Goal: Task Accomplishment & Management: Use online tool/utility

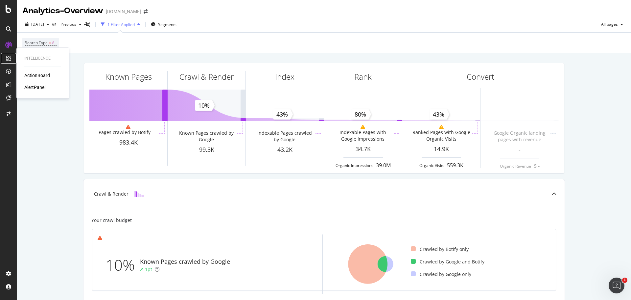
click at [13, 57] on div at bounding box center [8, 58] width 11 height 11
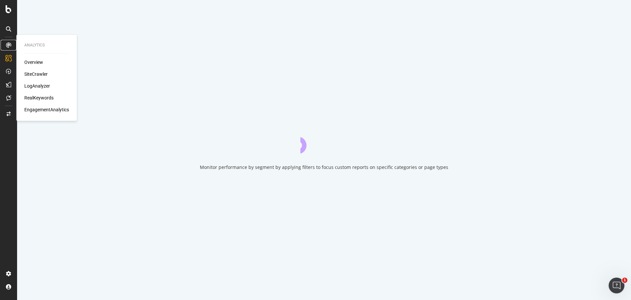
click at [11, 46] on div at bounding box center [8, 45] width 11 height 11
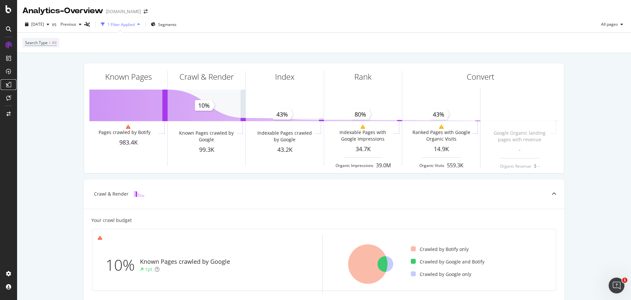
click at [7, 83] on icon at bounding box center [8, 84] width 5 height 5
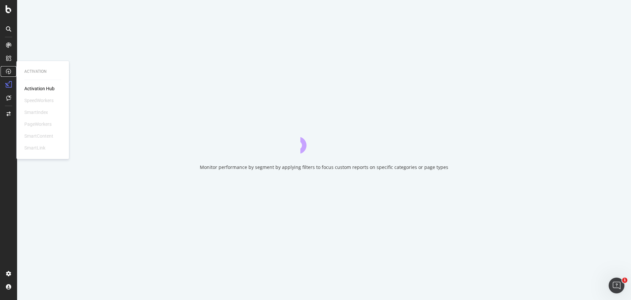
click at [7, 69] on icon at bounding box center [8, 71] width 5 height 5
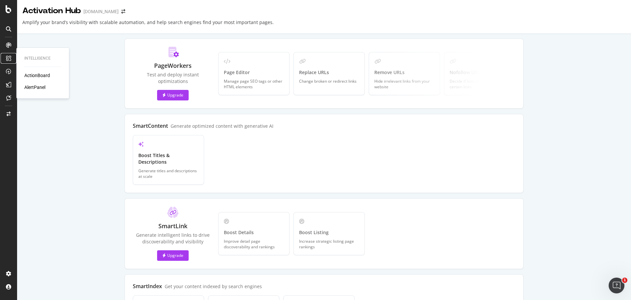
click at [8, 61] on div at bounding box center [8, 58] width 11 height 11
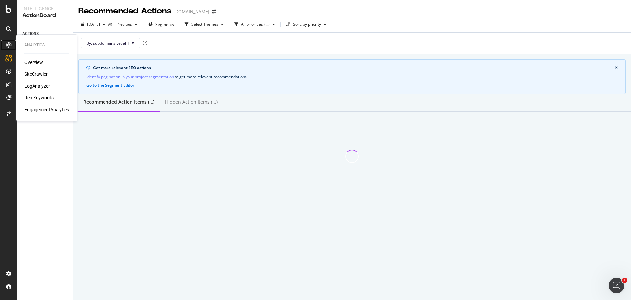
click at [10, 45] on icon at bounding box center [8, 44] width 5 height 5
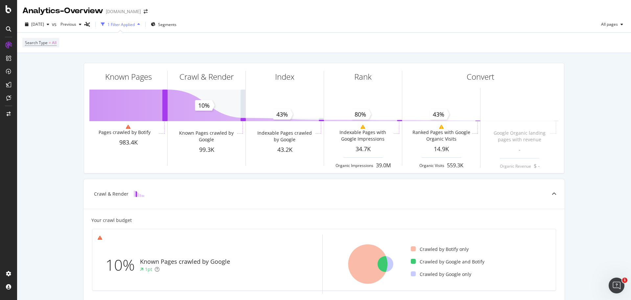
click at [13, 27] on div at bounding box center [8, 29] width 11 height 11
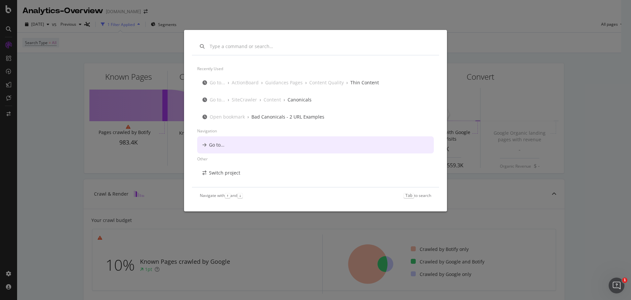
scroll to position [12, 0]
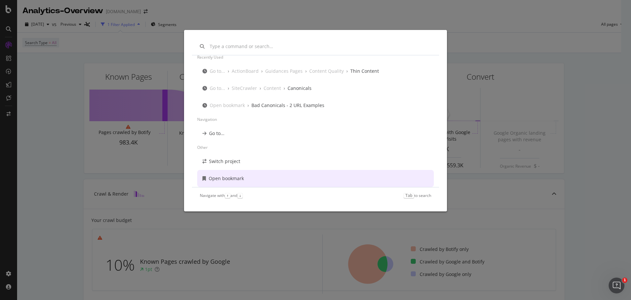
click at [68, 95] on div "Recently used Go to... › ActionBoard › Guidances Pages › Content Quality › Thin…" at bounding box center [315, 150] width 631 height 300
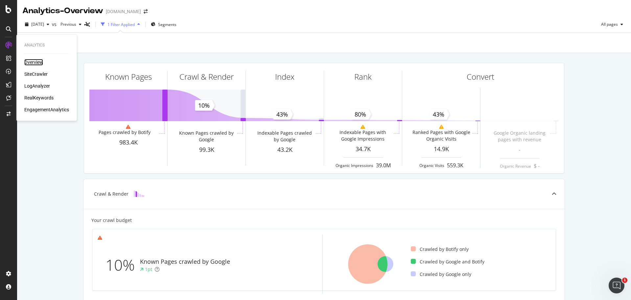
click at [35, 61] on div "Overview" at bounding box center [33, 62] width 19 height 7
click at [37, 75] on div "SiteCrawler" at bounding box center [35, 74] width 23 height 7
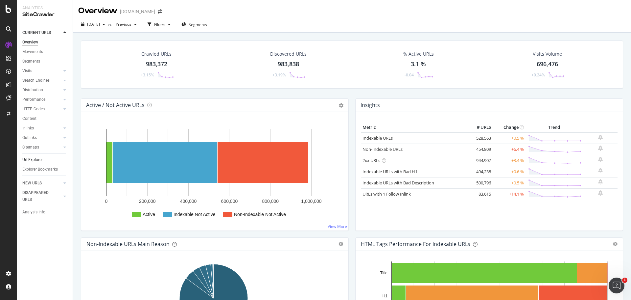
click at [37, 160] on div "Url Explorer" at bounding box center [32, 159] width 20 height 7
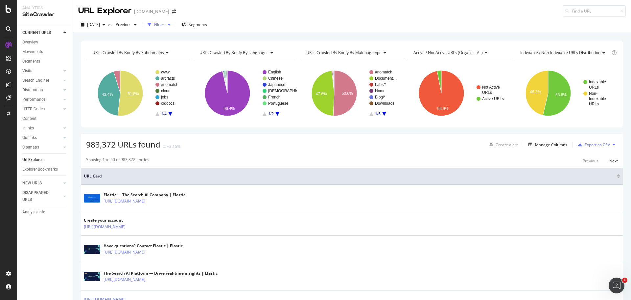
click at [171, 26] on icon "button" at bounding box center [169, 25] width 3 height 4
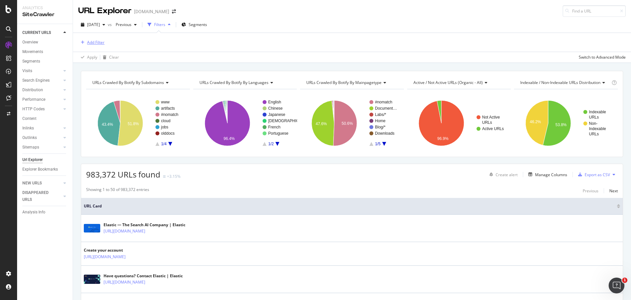
click at [99, 43] on div "Add Filter" at bounding box center [95, 42] width 17 height 6
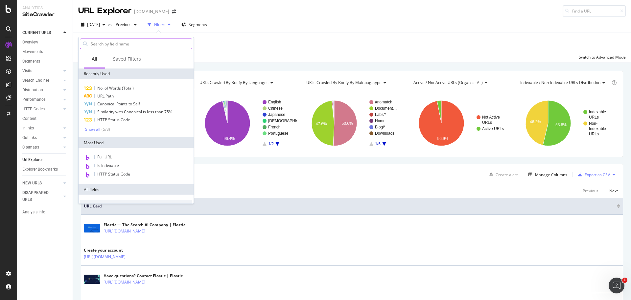
click at [124, 45] on input "text" at bounding box center [141, 44] width 102 height 10
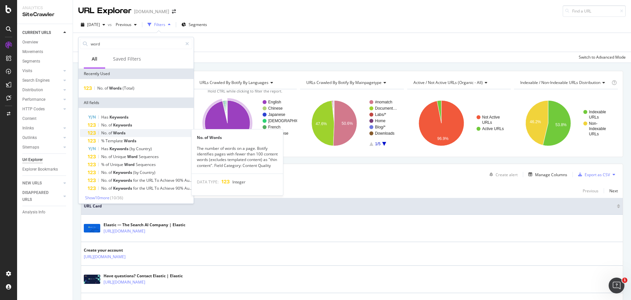
type input "word"
click at [136, 132] on div "No. of Words" at bounding box center [140, 133] width 105 height 8
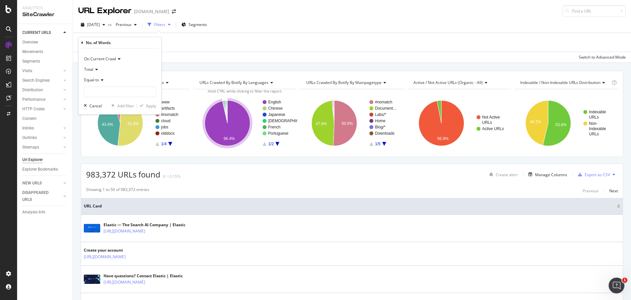
click at [103, 78] on icon at bounding box center [101, 80] width 5 height 4
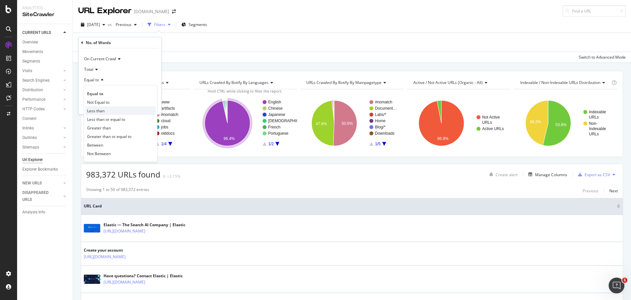
click at [105, 113] on div "Less than" at bounding box center [121, 110] width 70 height 9
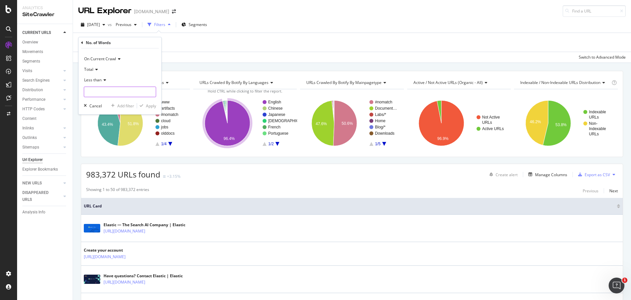
click at [110, 90] on input "number" at bounding box center [120, 91] width 72 height 11
type input "3"
type input "300"
click at [152, 106] on div "Apply" at bounding box center [151, 106] width 10 height 6
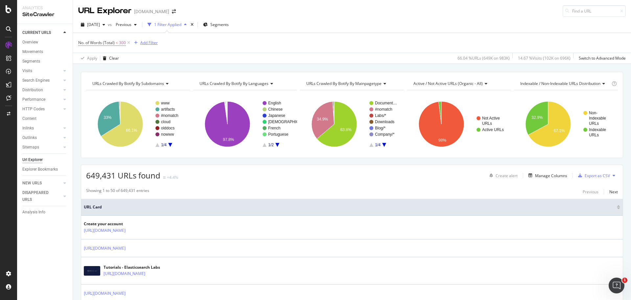
click at [156, 43] on div "Add Filter" at bounding box center [148, 43] width 17 height 6
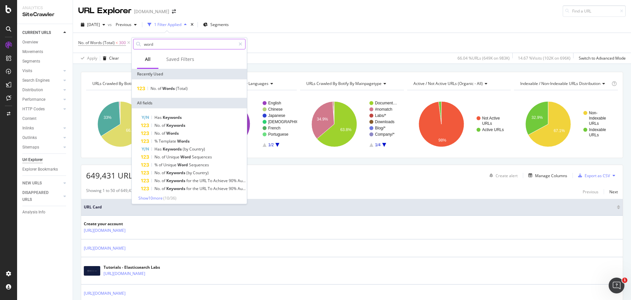
click at [172, 43] on input "word" at bounding box center [189, 44] width 92 height 10
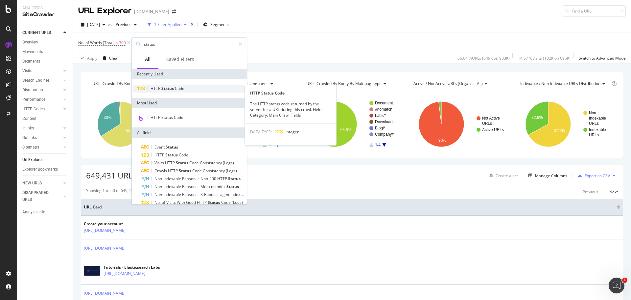
type input "status"
click at [174, 90] on span "Status" at bounding box center [167, 89] width 13 height 6
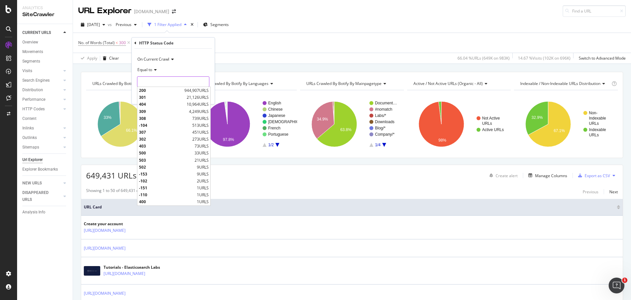
click at [163, 79] on input "number" at bounding box center [173, 81] width 72 height 11
click at [160, 90] on span "200" at bounding box center [161, 90] width 44 height 6
type input "200"
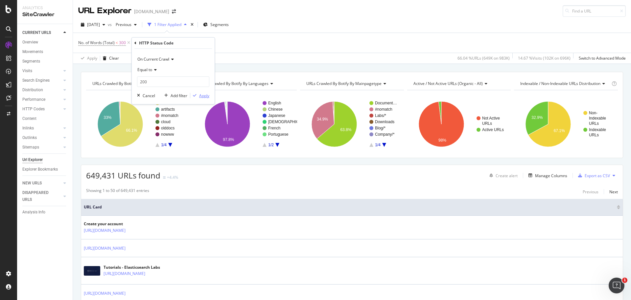
click at [202, 94] on div "Apply" at bounding box center [204, 96] width 10 height 6
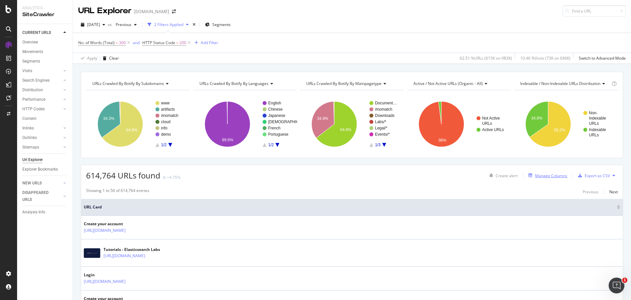
click at [551, 179] on div "Manage Columns" at bounding box center [546, 175] width 41 height 7
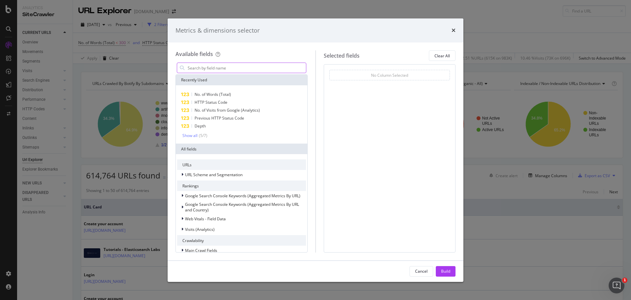
click at [265, 70] on input "modal" at bounding box center [246, 68] width 119 height 10
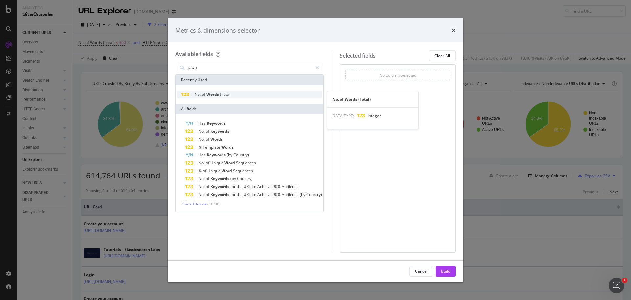
type input "word"
click at [242, 94] on div "No. of Words (Total)" at bounding box center [249, 94] width 145 height 8
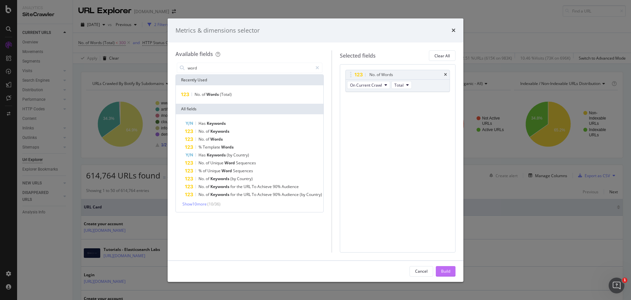
click at [446, 270] on div "Build" at bounding box center [445, 271] width 9 height 6
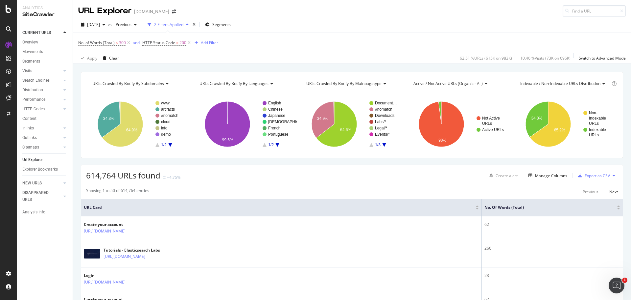
click at [351, 19] on div "[DATE] vs Previous 2 Filters Applied Segments" at bounding box center [352, 25] width 558 height 13
click at [205, 40] on div "Add Filter" at bounding box center [209, 43] width 17 height 6
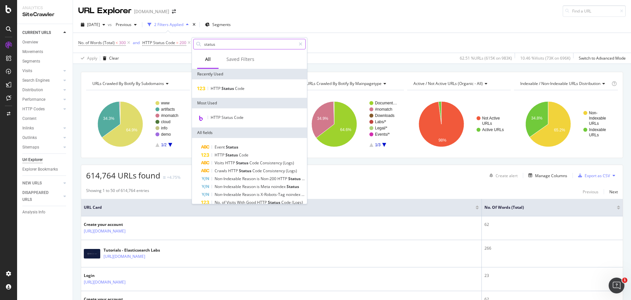
click at [219, 41] on input "status" at bounding box center [250, 44] width 92 height 10
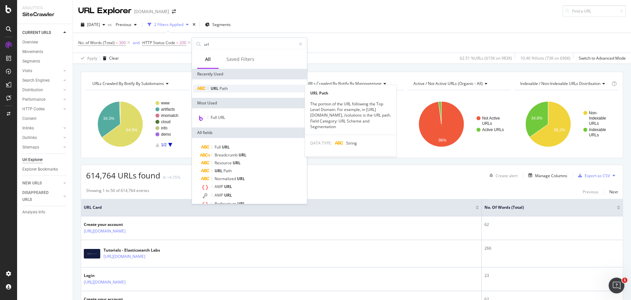
type input "url"
click at [231, 87] on div "URL Path" at bounding box center [249, 89] width 112 height 8
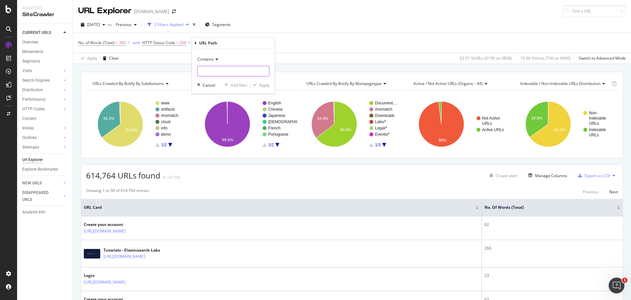
click at [229, 70] on input "text" at bounding box center [234, 71] width 72 height 11
type input "/blog/"
click at [266, 84] on div "Apply" at bounding box center [264, 85] width 10 height 6
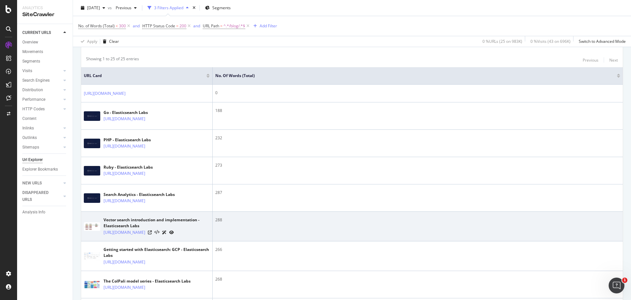
scroll to position [164, 0]
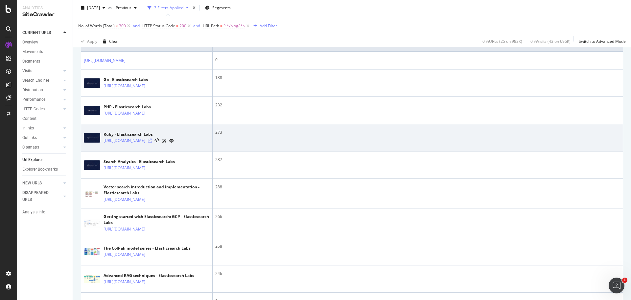
click at [152, 142] on icon at bounding box center [150, 140] width 4 height 4
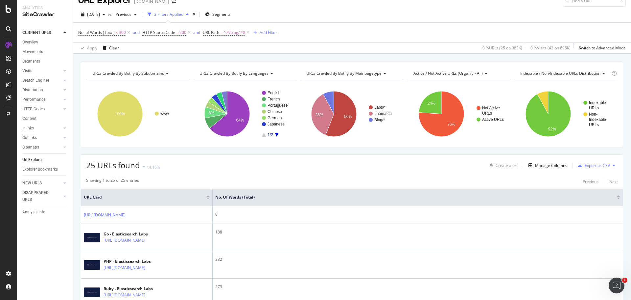
scroll to position [0, 0]
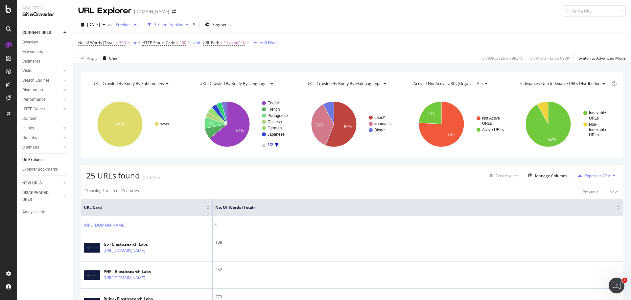
click at [132, 24] on span "Previous" at bounding box center [122, 25] width 18 height 6
click at [105, 24] on icon "button" at bounding box center [104, 25] width 3 height 4
click at [119, 59] on div "[DATE]" at bounding box center [105, 61] width 35 height 6
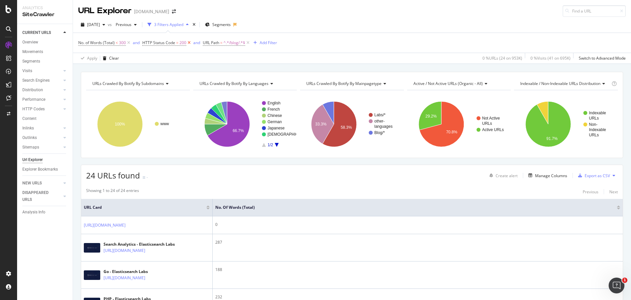
click at [189, 42] on icon at bounding box center [189, 42] width 6 height 7
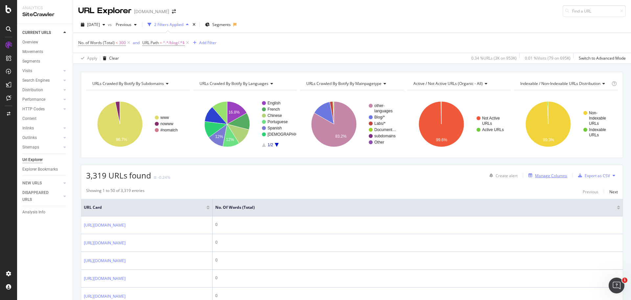
click at [546, 175] on div "Manage Columns" at bounding box center [551, 176] width 32 height 6
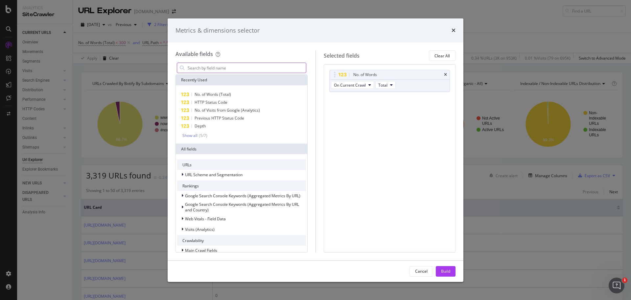
click at [238, 68] on input "modal" at bounding box center [246, 68] width 119 height 10
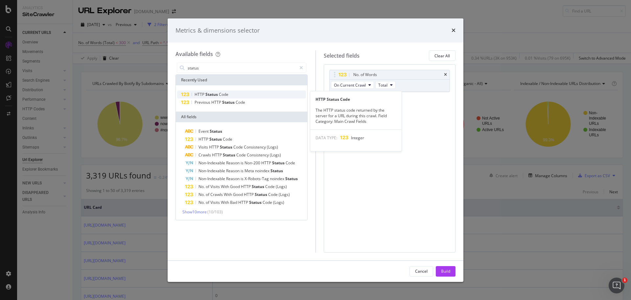
type input "status"
click at [231, 91] on div "HTTP Status Code" at bounding box center [241, 94] width 129 height 8
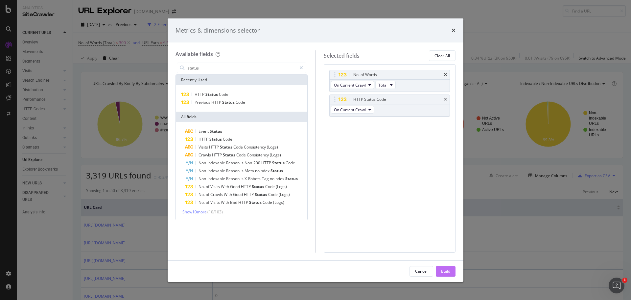
click at [452, 269] on button "Build" at bounding box center [446, 271] width 20 height 11
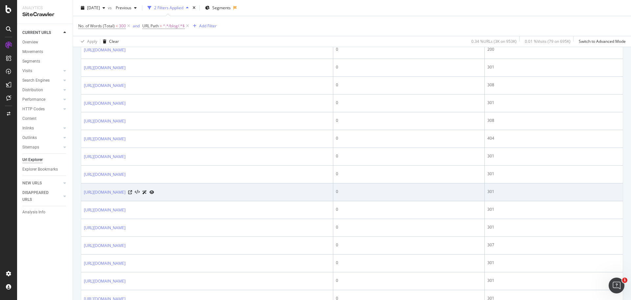
scroll to position [164, 0]
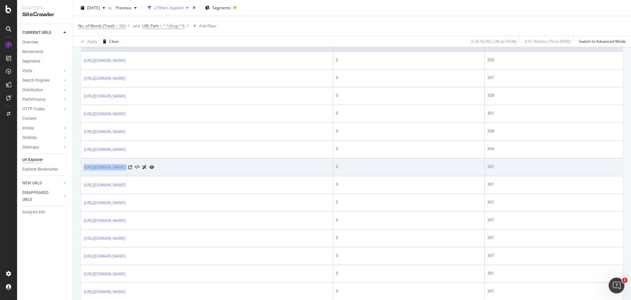
drag, startPoint x: 83, startPoint y: 171, endPoint x: 193, endPoint y: 172, distance: 109.9
click at [193, 172] on td "[URL][DOMAIN_NAME]" at bounding box center [207, 167] width 252 height 18
copy div "[URL][DOMAIN_NAME]"
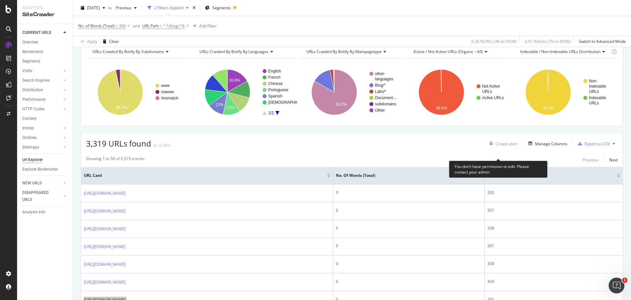
scroll to position [33, 0]
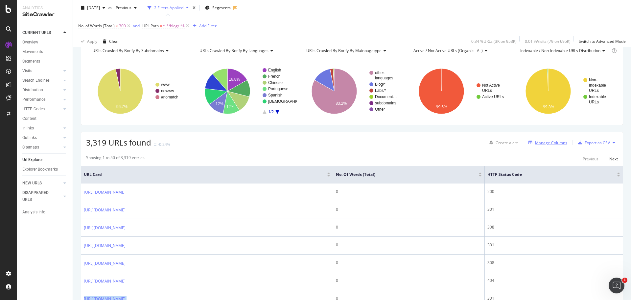
click at [541, 146] on div "Manage Columns" at bounding box center [546, 142] width 41 height 7
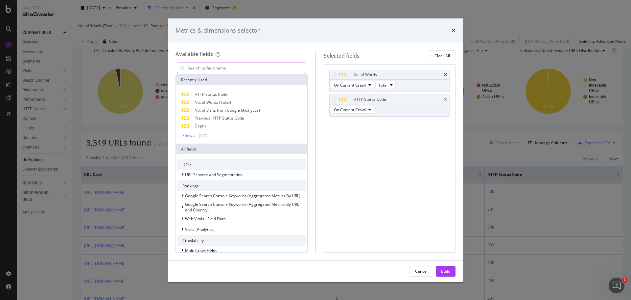
click at [240, 69] on input "modal" at bounding box center [246, 68] width 119 height 10
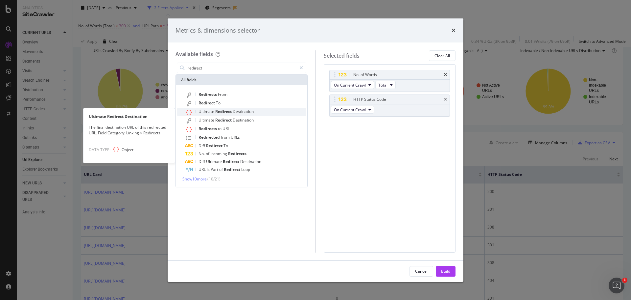
type input "redirect"
click at [252, 114] on span "Destination" at bounding box center [243, 112] width 21 height 6
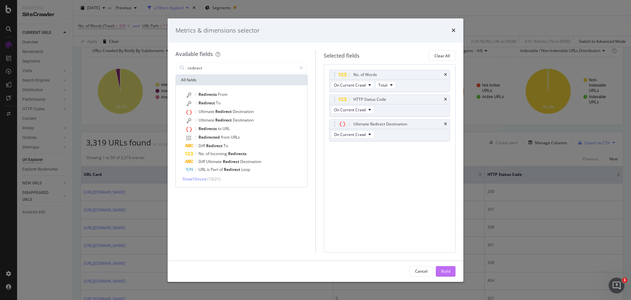
click at [449, 270] on div "Build" at bounding box center [445, 271] width 9 height 6
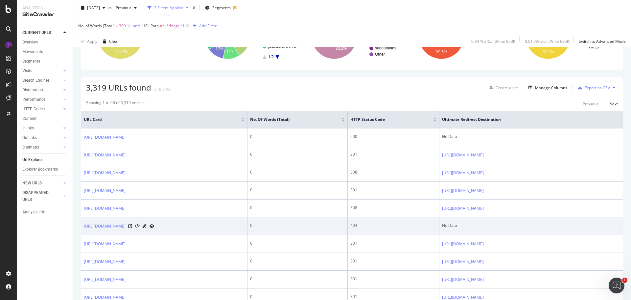
scroll to position [99, 0]
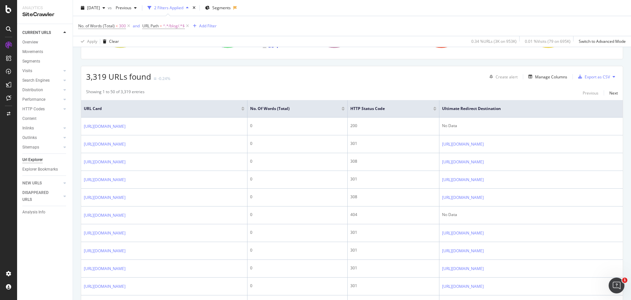
click at [480, 20] on div "No. of Words (Total) < 300 and URL Path = ^.*/blog/.*$ Add Filter" at bounding box center [352, 26] width 548 height 20
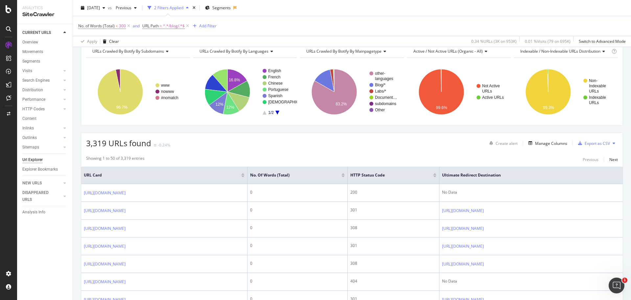
scroll to position [0, 0]
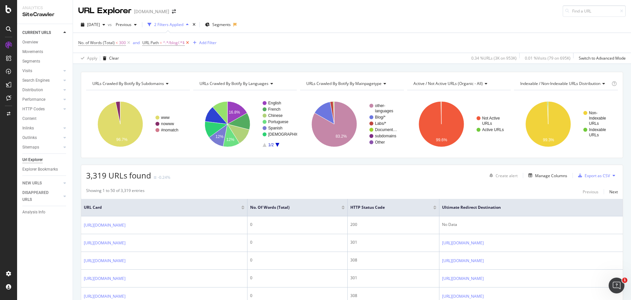
click at [189, 44] on icon at bounding box center [188, 42] width 6 height 7
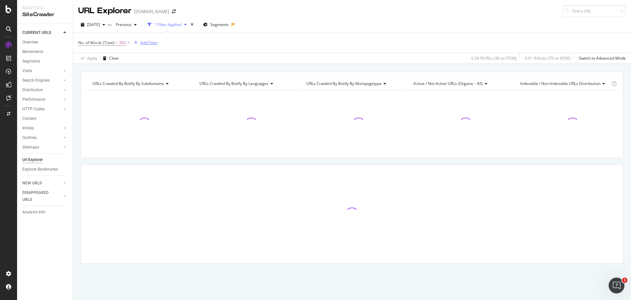
click at [149, 42] on div "Add Filter" at bounding box center [148, 43] width 17 height 6
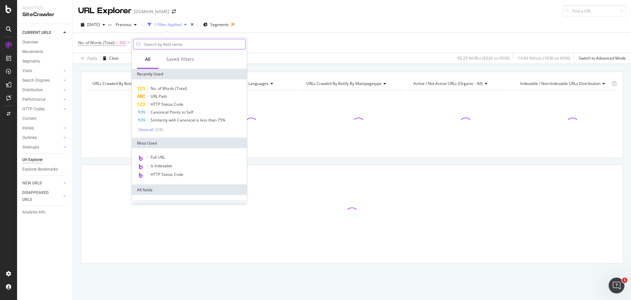
click at [172, 44] on input "text" at bounding box center [194, 44] width 102 height 10
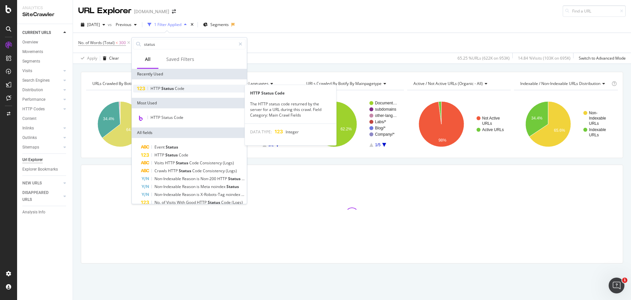
type input "status"
click at [149, 88] on div "HTTP Status Code" at bounding box center [189, 89] width 112 height 8
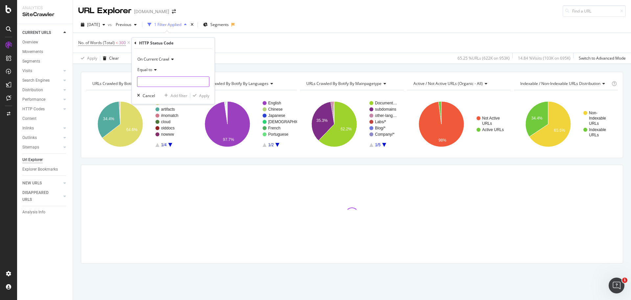
click at [164, 79] on input "number" at bounding box center [173, 81] width 72 height 11
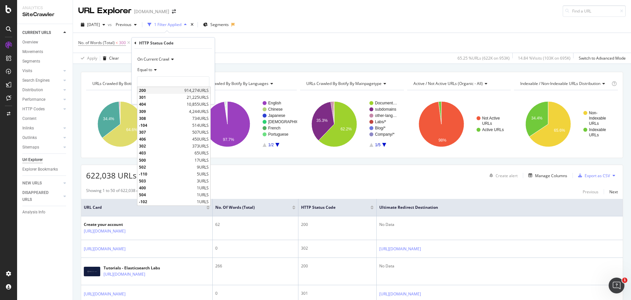
click at [159, 91] on span "200" at bounding box center [161, 90] width 44 height 6
type input "200"
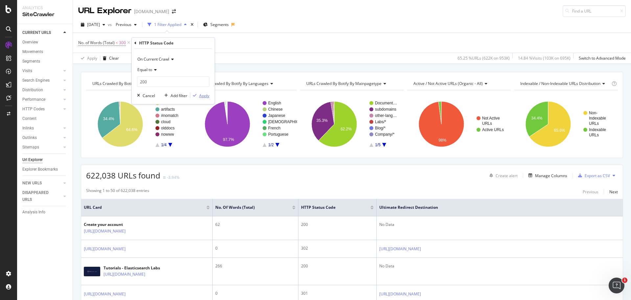
click at [204, 95] on div "Apply" at bounding box center [204, 96] width 10 height 6
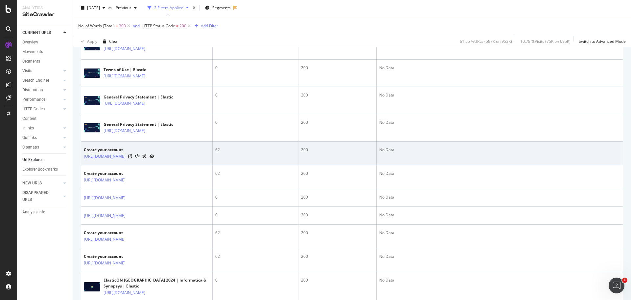
scroll to position [329, 0]
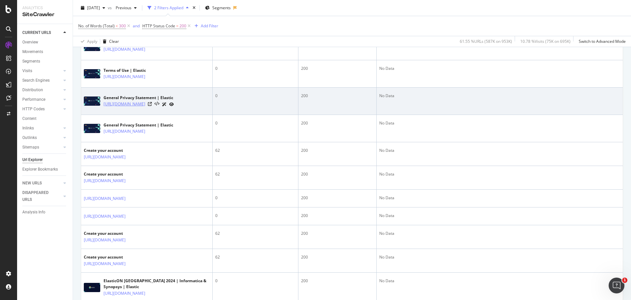
drag, startPoint x: 102, startPoint y: 125, endPoint x: 115, endPoint y: 128, distance: 13.1
click at [115, 109] on div "General Privacy Statement | Elastic [URL][DOMAIN_NAME]" at bounding box center [147, 101] width 126 height 16
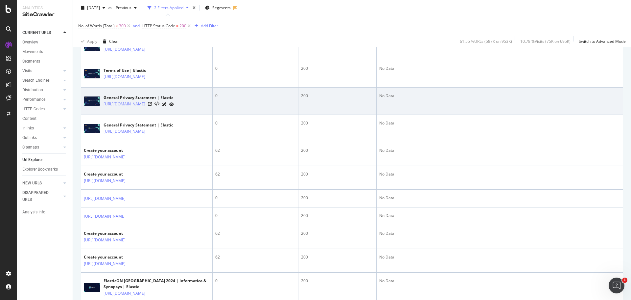
drag, startPoint x: 103, startPoint y: 125, endPoint x: 115, endPoint y: 132, distance: 14.4
click at [115, 109] on div "General Privacy Statement | Elastic [URL][DOMAIN_NAME]" at bounding box center [147, 101] width 126 height 16
copy link "[URL][DOMAIN_NAME]"
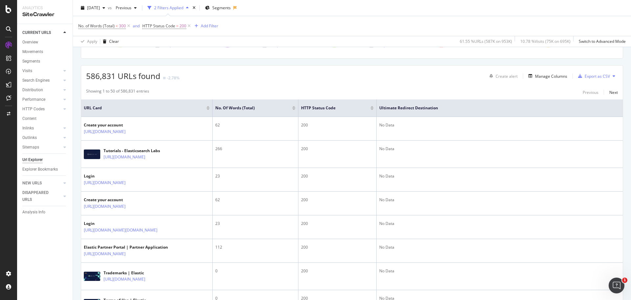
scroll to position [99, 0]
click at [537, 77] on div "Manage Columns" at bounding box center [551, 77] width 32 height 6
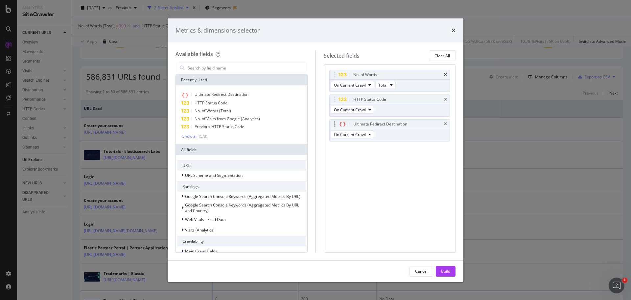
click at [443, 123] on div "Ultimate Redirect Destination" at bounding box center [390, 123] width 120 height 9
click at [447, 123] on icon "times" at bounding box center [445, 124] width 3 height 4
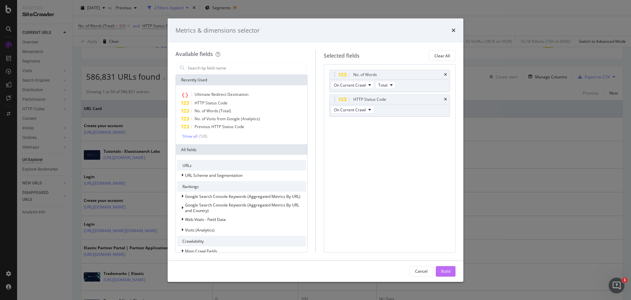
click at [445, 270] on div "Build" at bounding box center [445, 271] width 9 height 6
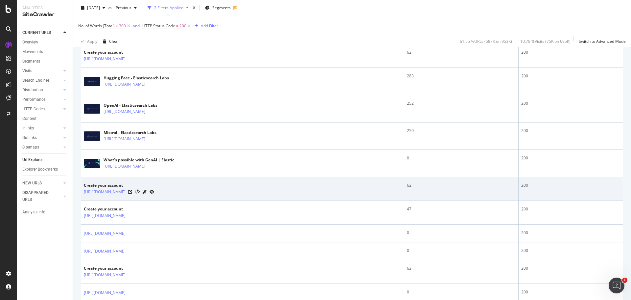
scroll to position [1035, 0]
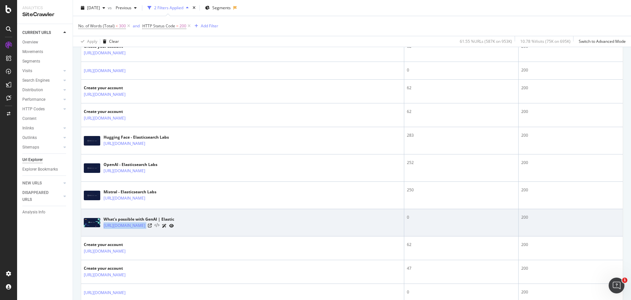
drag, startPoint x: 103, startPoint y: 227, endPoint x: 209, endPoint y: 228, distance: 106.2
click at [209, 228] on div "What's possible with GenAI | Elastic [URL][DOMAIN_NAME]" at bounding box center [243, 222] width 318 height 16
copy div "[URL][DOMAIN_NAME]"
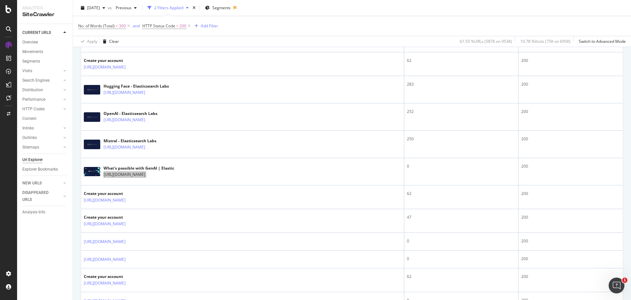
scroll to position [1133, 0]
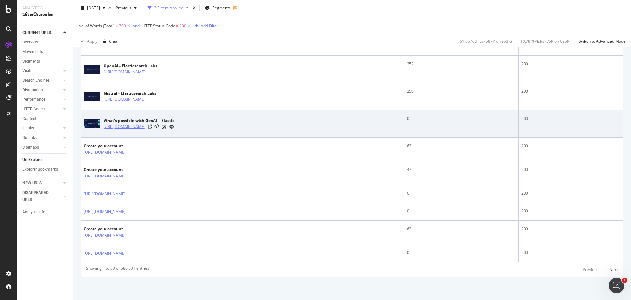
drag, startPoint x: 103, startPoint y: 128, endPoint x: 145, endPoint y: 128, distance: 42.8
click at [145, 128] on div "What's possible with GenAI | Elastic [URL][DOMAIN_NAME]" at bounding box center [243, 123] width 318 height 16
copy link "[URL][DOMAIN_NAME]"
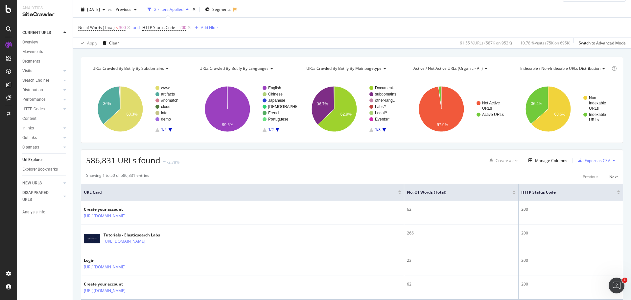
scroll to position [0, 0]
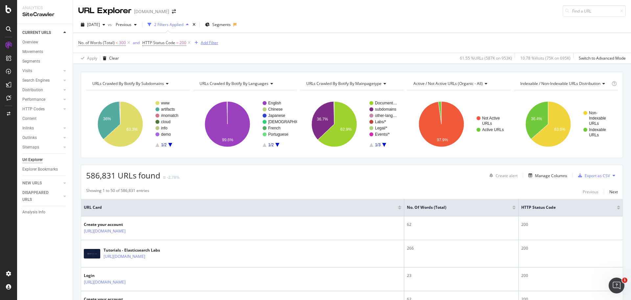
click at [212, 42] on div "Add Filter" at bounding box center [209, 43] width 17 height 6
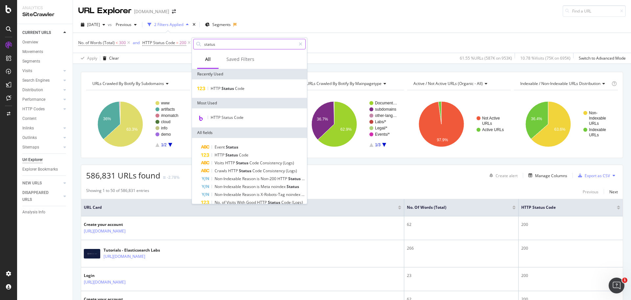
click at [237, 47] on input "status" at bounding box center [250, 44] width 92 height 10
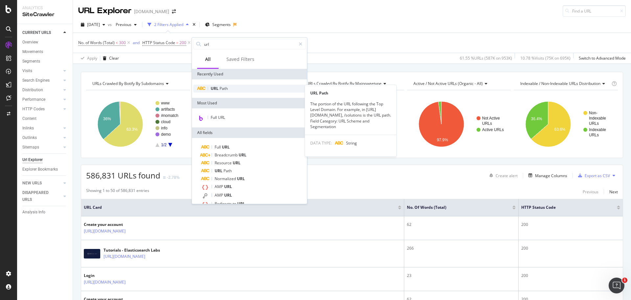
type input "url"
click at [228, 88] on div "URL Path" at bounding box center [249, 89] width 112 height 8
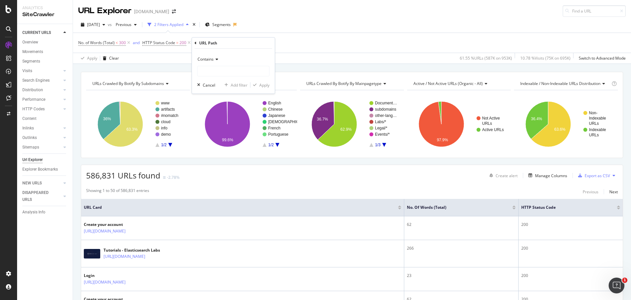
click at [220, 65] on div "Contains" at bounding box center [233, 65] width 72 height 22
click at [222, 68] on input "text" at bounding box center [234, 71] width 72 height 11
paste input "[URL][DOMAIN_NAME]"
type input "[URL][DOMAIN_NAME]"
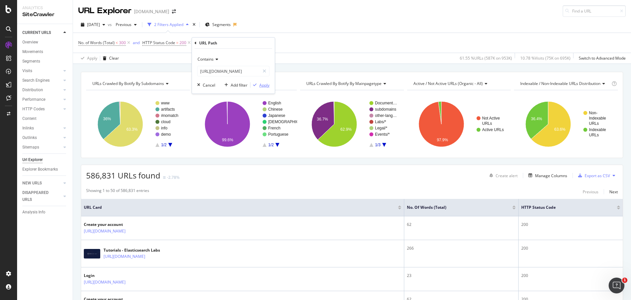
click at [265, 85] on div "Apply" at bounding box center [264, 85] width 10 height 6
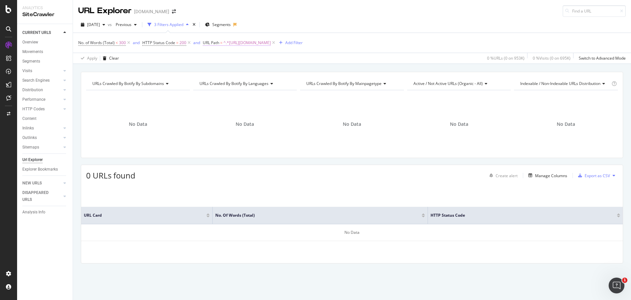
click at [260, 41] on span "^.*[URL][DOMAIN_NAME]" at bounding box center [247, 42] width 47 height 9
click at [247, 69] on input "[URL][DOMAIN_NAME]" at bounding box center [240, 70] width 62 height 11
paste input "[DOMAIN_NAME]"
type input "[DOMAIN_NAME]"
click at [276, 82] on div "Apply" at bounding box center [276, 84] width 10 height 6
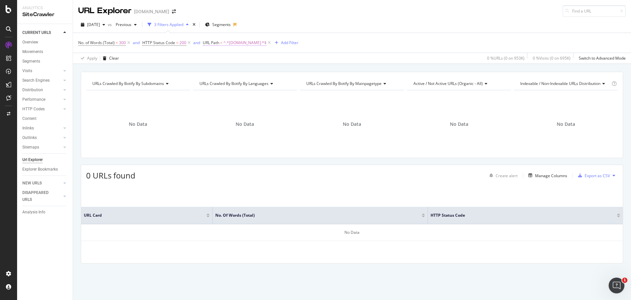
click at [251, 44] on span "^.*[DOMAIN_NAME].*$" at bounding box center [245, 42] width 43 height 9
click at [226, 57] on icon at bounding box center [227, 58] width 5 height 4
click at [308, 29] on div "[DATE] vs Previous 3 Filters Applied Segments" at bounding box center [352, 25] width 558 height 13
click at [246, 42] on span "^.*[DOMAIN_NAME].*$" at bounding box center [245, 42] width 43 height 9
click at [210, 42] on div "URL Path" at bounding box center [219, 42] width 18 height 6
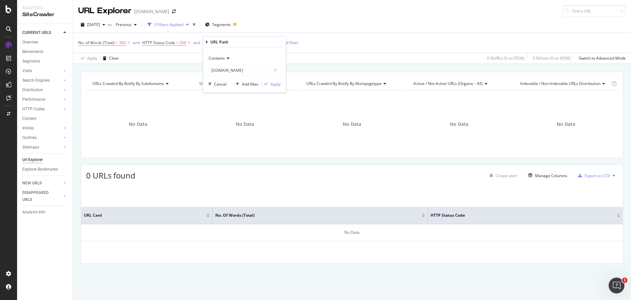
click at [207, 42] on icon at bounding box center [207, 42] width 2 height 4
click at [281, 29] on div "[DATE] vs Previous 3 Filters Applied Segments" at bounding box center [352, 25] width 558 height 13
click at [267, 42] on icon at bounding box center [270, 42] width 6 height 7
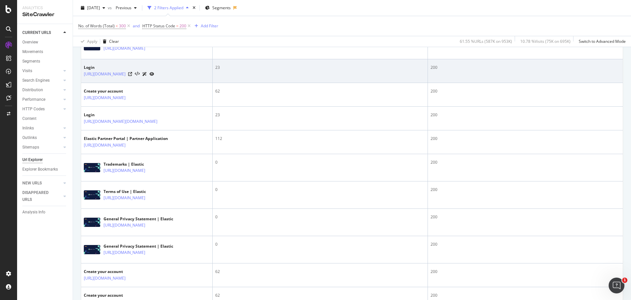
scroll to position [164, 0]
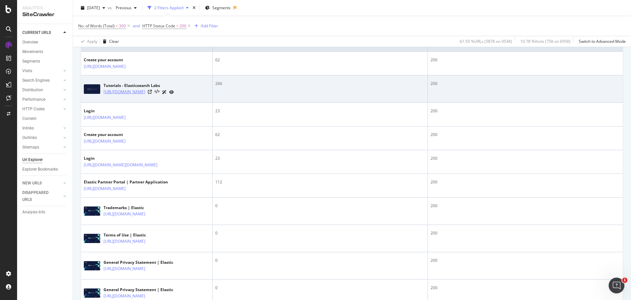
drag, startPoint x: 103, startPoint y: 91, endPoint x: 145, endPoint y: 91, distance: 41.8
click at [145, 91] on div "Tutorials - Elasticsearch Labs [URL][DOMAIN_NAME]" at bounding box center [147, 89] width 126 height 16
copy link "[URL][DOMAIN_NAME]"
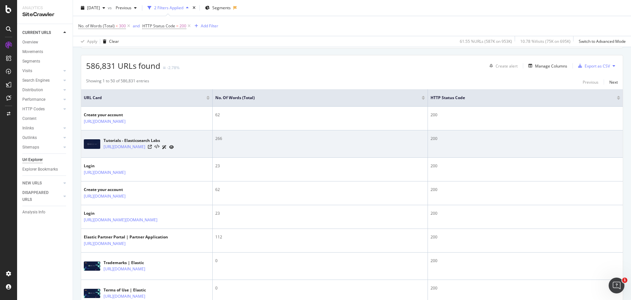
scroll to position [0, 0]
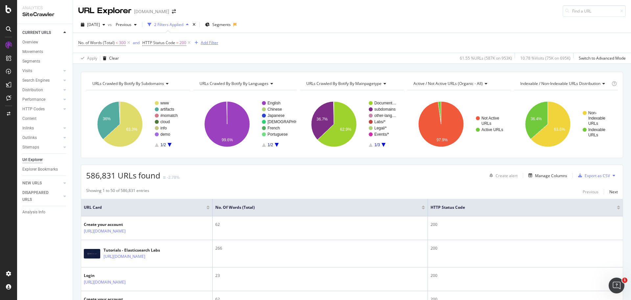
click at [206, 45] on div "Add Filter" at bounding box center [209, 43] width 17 height 6
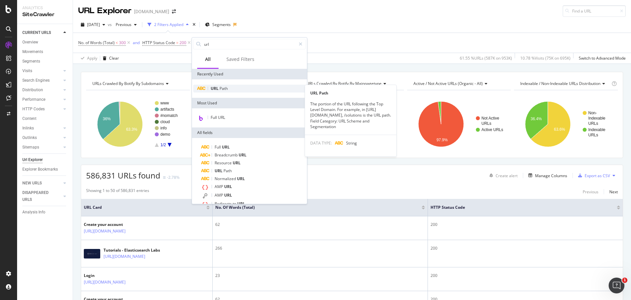
click at [222, 89] on span "Path" at bounding box center [224, 89] width 8 height 6
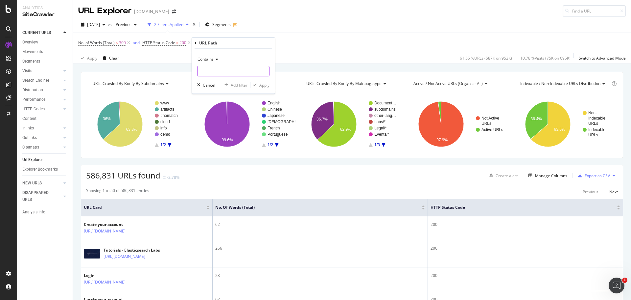
click at [228, 67] on input "text" at bounding box center [234, 71] width 72 height 11
paste input "[URL][DOMAIN_NAME]"
type input "[URL][DOMAIN_NAME]"
click at [258, 82] on div "Apply" at bounding box center [260, 85] width 19 height 6
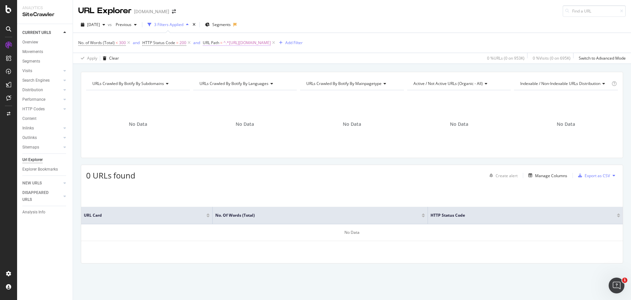
click at [246, 45] on span "^.*[URL][DOMAIN_NAME]" at bounding box center [247, 42] width 47 height 9
click at [231, 69] on input "[URL][DOMAIN_NAME]" at bounding box center [240, 70] width 62 height 11
click at [230, 72] on input "[URL][DOMAIN_NAME]" at bounding box center [240, 70] width 62 height 11
drag, startPoint x: 234, startPoint y: 71, endPoint x: 184, endPoint y: 71, distance: 50.6
click at [184, 71] on body "Analytics SiteCrawler CURRENT URLS Overview Movements Segments Visits Analysis …" at bounding box center [315, 150] width 631 height 300
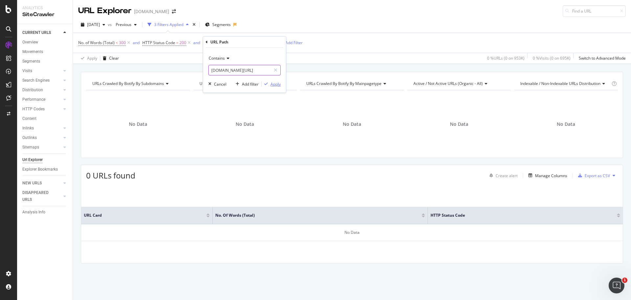
type input "[DOMAIN_NAME][URL]"
click at [279, 84] on div "Apply" at bounding box center [276, 84] width 10 height 6
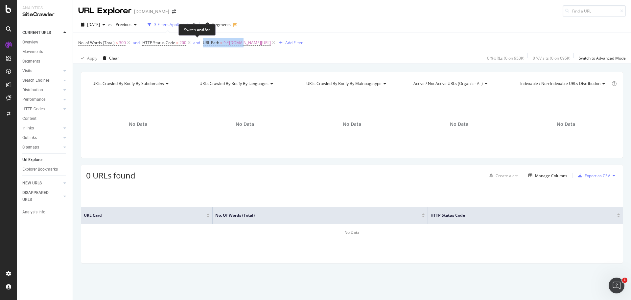
drag, startPoint x: 239, startPoint y: 45, endPoint x: 203, endPoint y: 45, distance: 36.5
click at [203, 45] on span "No. of Words (Total) < 300 and HTTP Status Code = 200 and URL Path = ^.*[DOMAIN…" at bounding box center [177, 43] width 198 height 6
click at [271, 42] on icon at bounding box center [274, 42] width 6 height 7
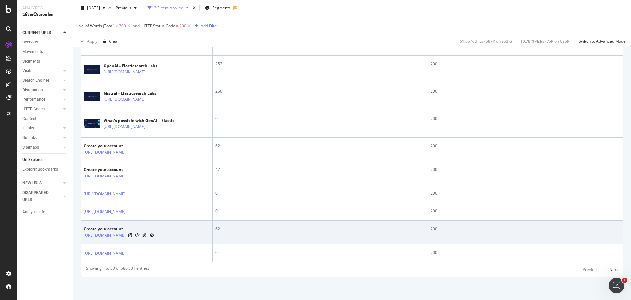
scroll to position [1397, 0]
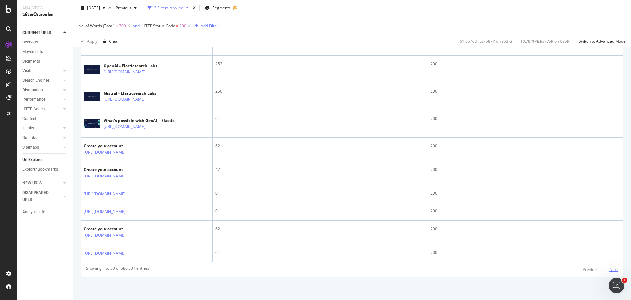
click at [610, 270] on div "Next" at bounding box center [614, 269] width 9 height 6
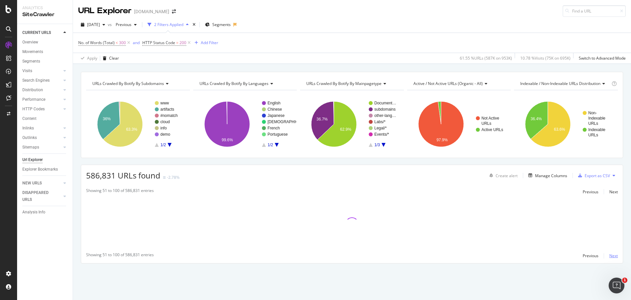
scroll to position [0, 0]
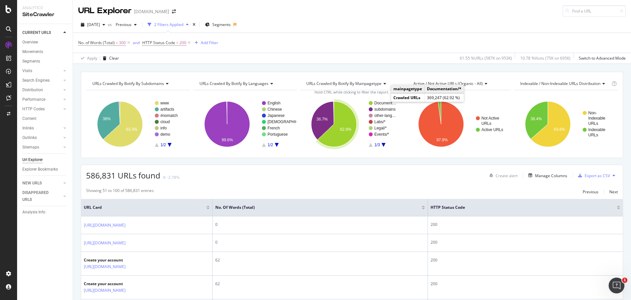
click at [378, 102] on rect "A chart." at bounding box center [387, 103] width 24 height 4
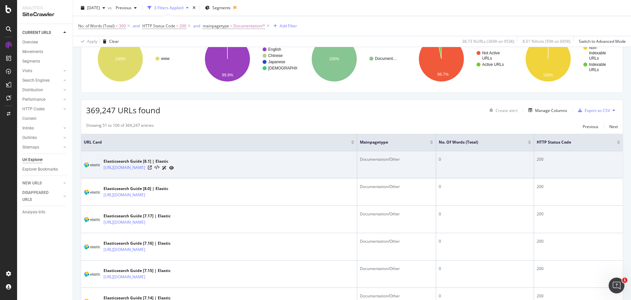
scroll to position [66, 0]
drag, startPoint x: 103, startPoint y: 168, endPoint x: 238, endPoint y: 168, distance: 135.8
click at [238, 168] on div "Elasticsearch Guide [8.1] | Elastic [URL][DOMAIN_NAME]" at bounding box center [219, 164] width 271 height 16
copy div "[URL][DOMAIN_NAME]"
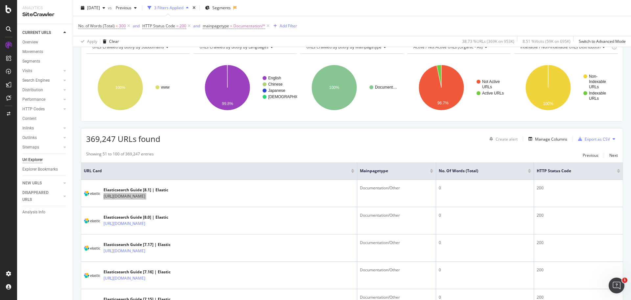
scroll to position [0, 0]
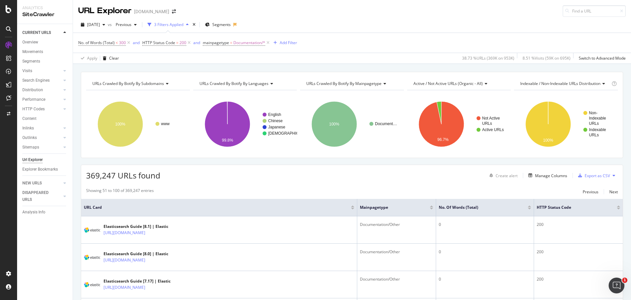
click at [353, 33] on div "No. of Words (Total) < 300 and HTTP Status Code = 200 and mainpagetype = Docume…" at bounding box center [352, 43] width 548 height 20
click at [585, 61] on div "Switch to Advanced Mode" at bounding box center [602, 58] width 47 height 10
click at [365, 47] on div "No. of Words (Total) < 300 and HTTP Status Code = 200 and mainpagetype = Docume…" at bounding box center [352, 43] width 548 height 20
click at [249, 44] on span "Documentation/*" at bounding box center [250, 42] width 32 height 9
click at [225, 57] on div "Equal" at bounding box center [245, 58] width 72 height 11
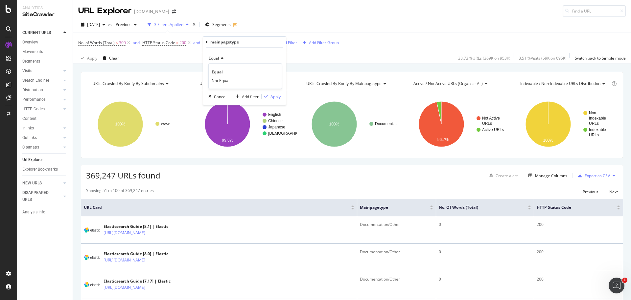
click at [330, 25] on div "[DATE] vs Previous 3 Filters Applied Segments" at bounding box center [352, 25] width 558 height 13
click at [249, 42] on span "Documentation/*" at bounding box center [250, 42] width 32 height 9
click at [206, 42] on icon at bounding box center [207, 42] width 2 height 4
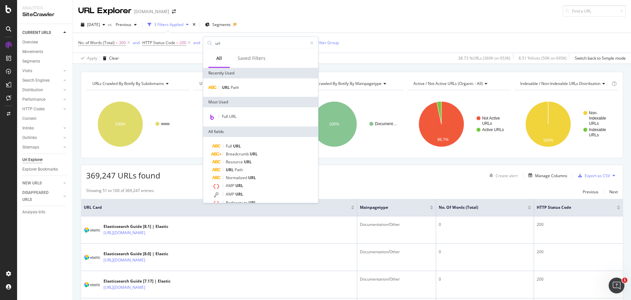
click at [328, 20] on div "[DATE] vs Previous 3 Filters Applied Segments" at bounding box center [352, 25] width 558 height 13
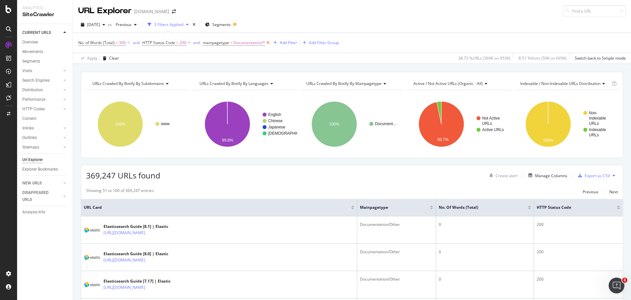
click at [267, 42] on icon at bounding box center [268, 42] width 6 height 7
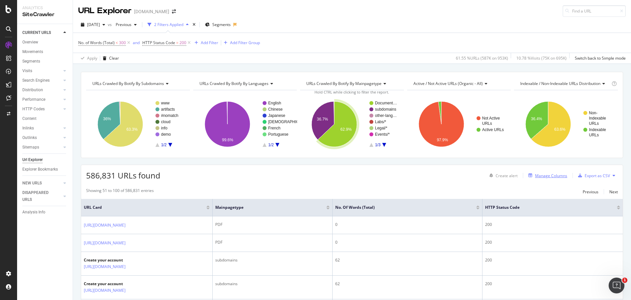
click at [554, 176] on div "Manage Columns" at bounding box center [551, 176] width 32 height 6
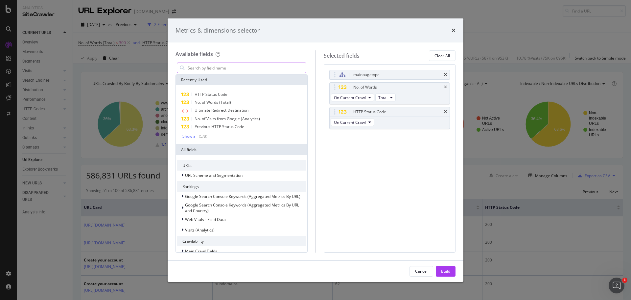
click at [261, 66] on input "modal" at bounding box center [246, 68] width 119 height 10
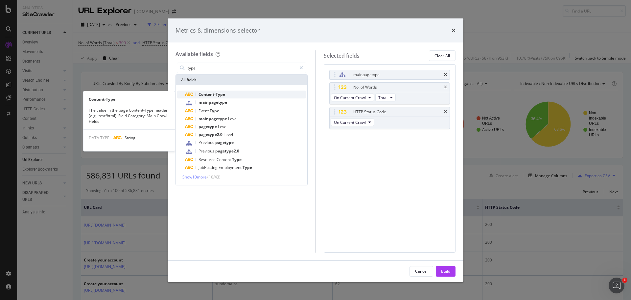
type input "type"
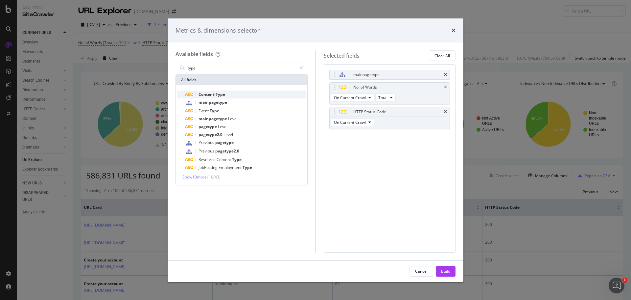
click at [226, 92] on div "Content-Type" at bounding box center [245, 94] width 121 height 8
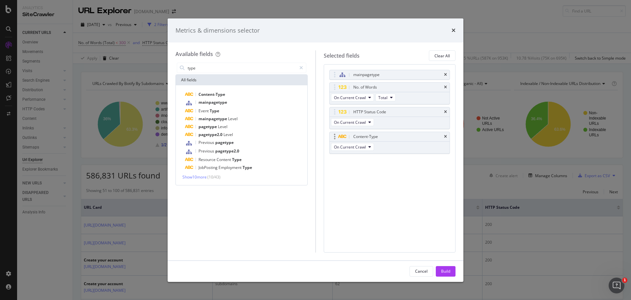
click at [375, 148] on div "On Current Crawl" at bounding box center [353, 147] width 47 height 12
click at [371, 146] on icon "modal" at bounding box center [370, 147] width 3 height 4
click at [411, 170] on div "mainpagetype No. of Words On Current Crawl Total HTTP Status Code On Current Cr…" at bounding box center [390, 158] width 132 height 188
click at [446, 273] on div "Build" at bounding box center [445, 271] width 9 height 6
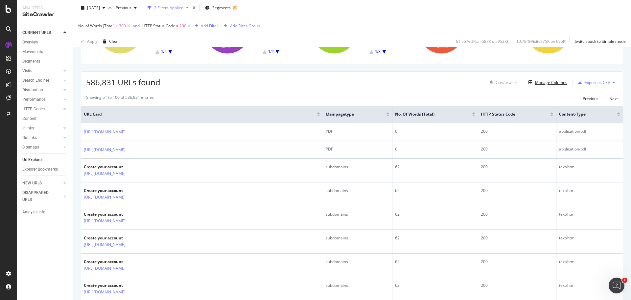
scroll to position [8, 0]
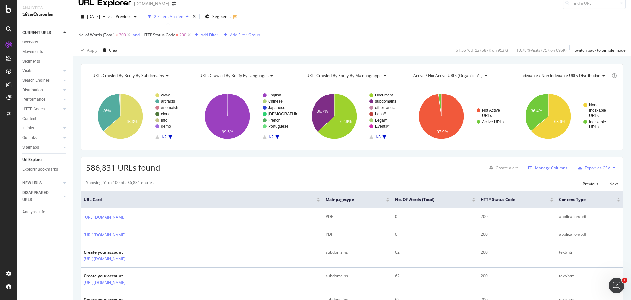
click at [540, 166] on div "Manage Columns" at bounding box center [551, 168] width 32 height 6
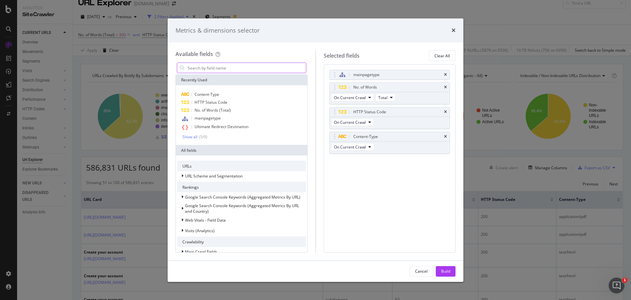
click at [239, 67] on input "modal" at bounding box center [246, 68] width 119 height 10
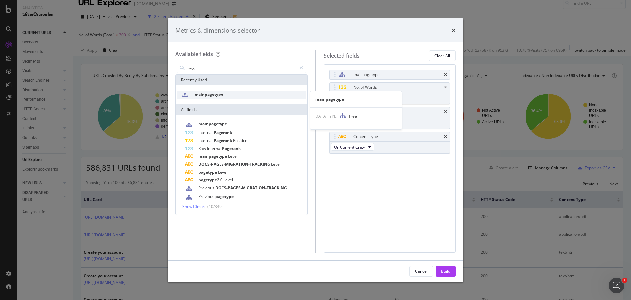
type input "page"
click at [230, 95] on div "mainpagetype" at bounding box center [241, 94] width 129 height 9
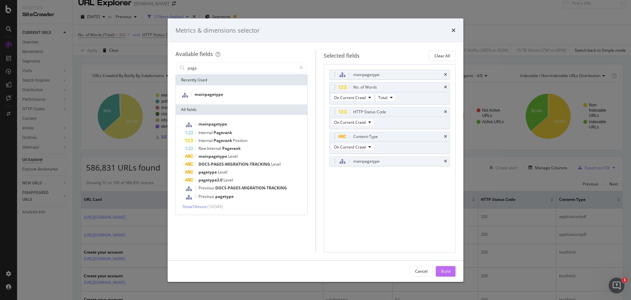
click at [440, 271] on button "Build" at bounding box center [446, 271] width 20 height 11
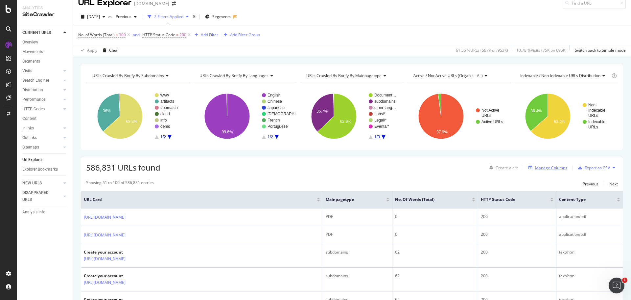
click at [546, 167] on div "Manage Columns" at bounding box center [551, 168] width 32 height 6
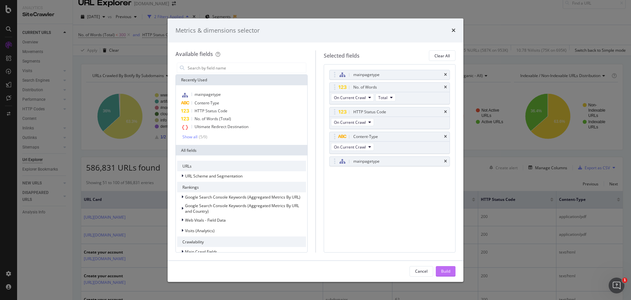
click at [447, 269] on div "Build" at bounding box center [445, 271] width 9 height 6
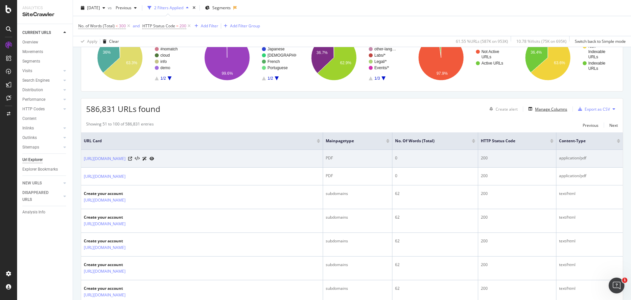
scroll to position [66, 0]
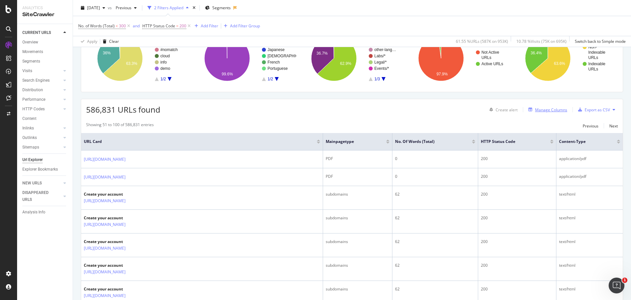
click at [547, 110] on div "Manage Columns" at bounding box center [551, 110] width 32 height 6
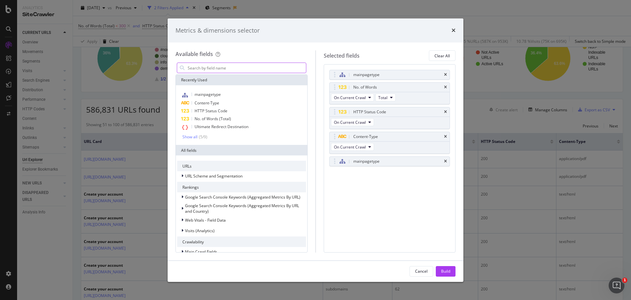
click at [253, 68] on input "modal" at bounding box center [246, 68] width 119 height 10
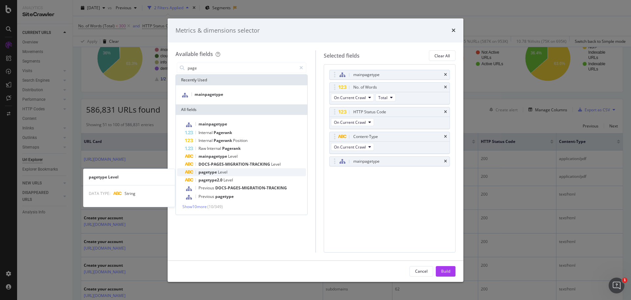
type input "page"
click at [232, 172] on div "pagetype Level" at bounding box center [245, 172] width 121 height 8
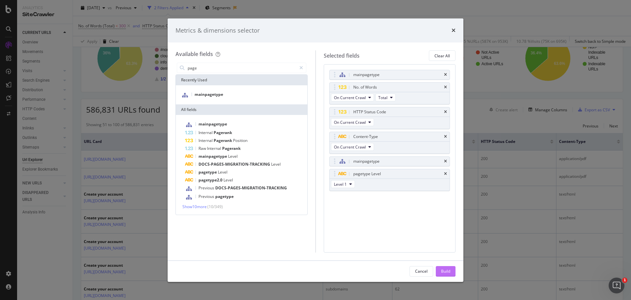
click at [452, 271] on button "Build" at bounding box center [446, 271] width 20 height 11
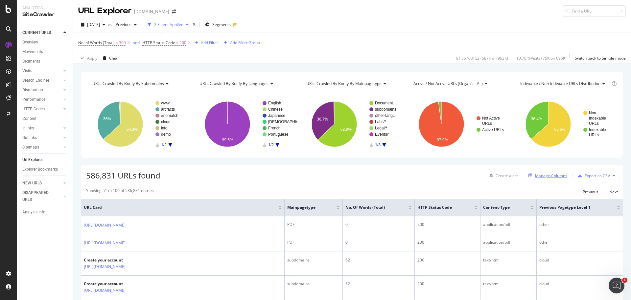
click at [556, 176] on div "Manage Columns" at bounding box center [551, 176] width 32 height 6
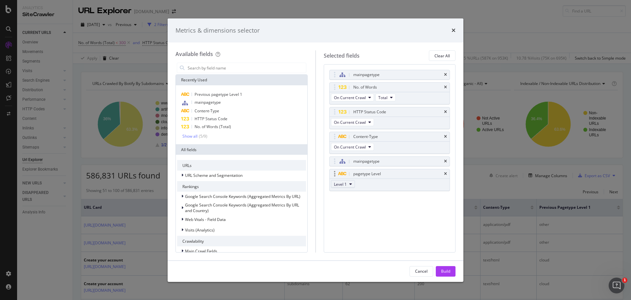
click at [342, 183] on span "Level 1" at bounding box center [340, 184] width 13 height 6
click at [347, 203] on div "Level 2" at bounding box center [344, 208] width 24 height 10
click at [446, 273] on div "Build" at bounding box center [445, 271] width 9 height 6
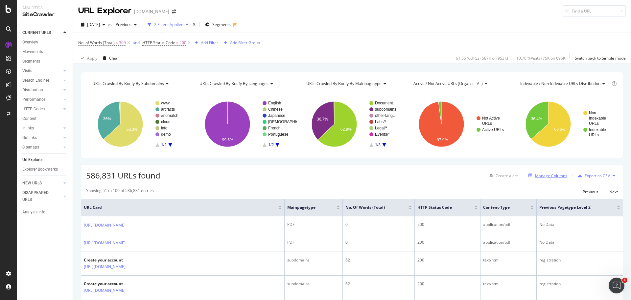
click at [538, 173] on div "Manage Columns" at bounding box center [551, 176] width 32 height 6
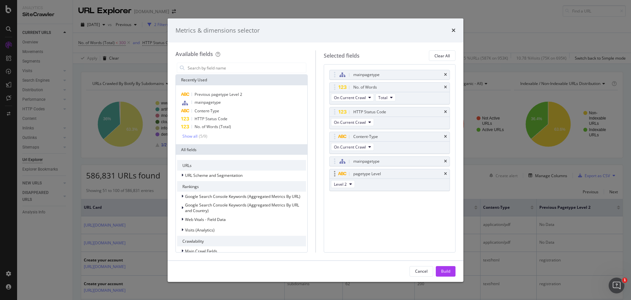
drag, startPoint x: 379, startPoint y: 172, endPoint x: 380, endPoint y: 187, distance: 14.8
click at [380, 187] on div "pagetype Level Level 2" at bounding box center [390, 180] width 121 height 22
click at [352, 183] on button "Level 2" at bounding box center [343, 184] width 24 height 8
click at [345, 195] on span "Level 1" at bounding box center [343, 196] width 13 height 6
click at [218, 66] on input "modal" at bounding box center [246, 68] width 119 height 10
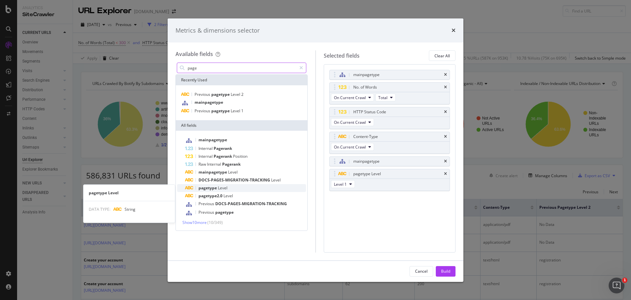
type input "page"
click at [239, 189] on div "pagetype Level" at bounding box center [245, 188] width 121 height 8
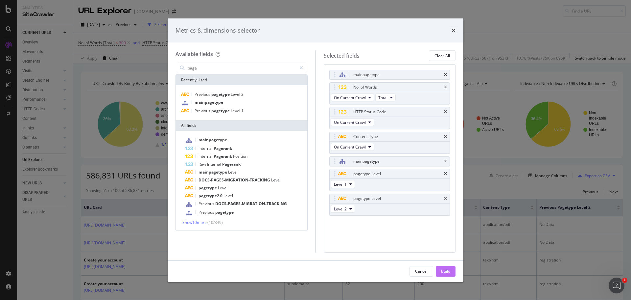
click at [442, 269] on div "Build" at bounding box center [445, 271] width 9 height 6
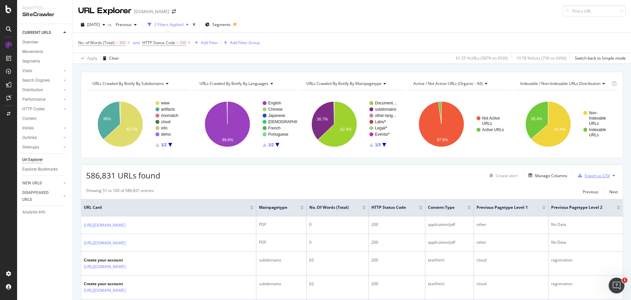
click at [590, 176] on div "Export as CSV" at bounding box center [597, 176] width 25 height 6
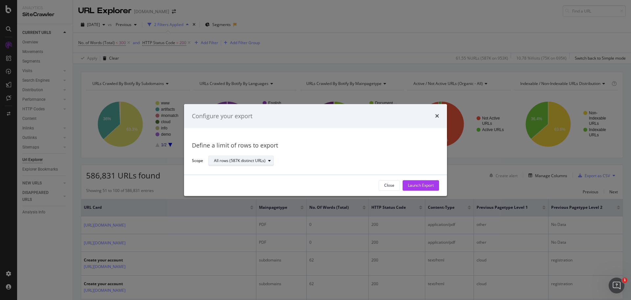
click at [269, 162] on icon "modal" at bounding box center [269, 161] width 3 height 4
click at [355, 158] on div "All rows (587K distinct URLs)" at bounding box center [322, 161] width 226 height 12
click at [427, 185] on div "Launch Export" at bounding box center [421, 186] width 26 height 6
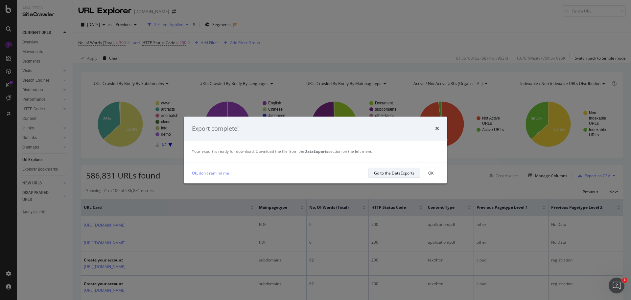
click at [406, 174] on div "Go to the DataExports" at bounding box center [394, 173] width 40 height 6
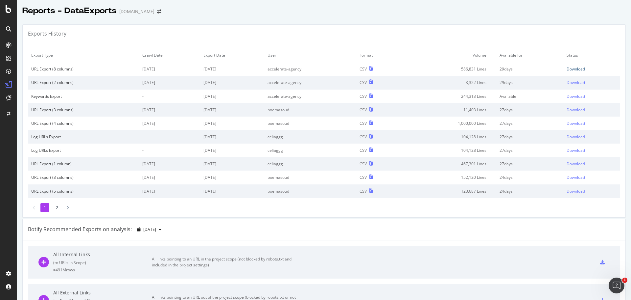
click at [567, 69] on div "Download" at bounding box center [576, 69] width 18 height 6
